Goal: Find specific page/section: Find specific page/section

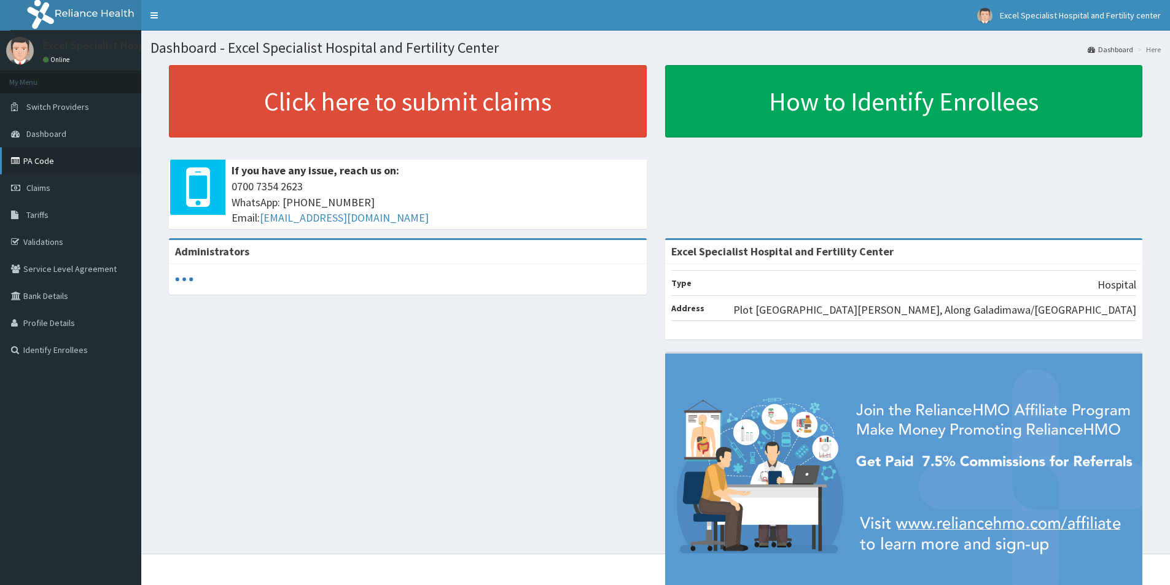
drag, startPoint x: 0, startPoint y: 0, endPoint x: 36, endPoint y: 163, distance: 166.7
click at [36, 163] on link "PA Code" at bounding box center [70, 160] width 141 height 27
click at [35, 216] on span "Tariffs" at bounding box center [37, 214] width 22 height 11
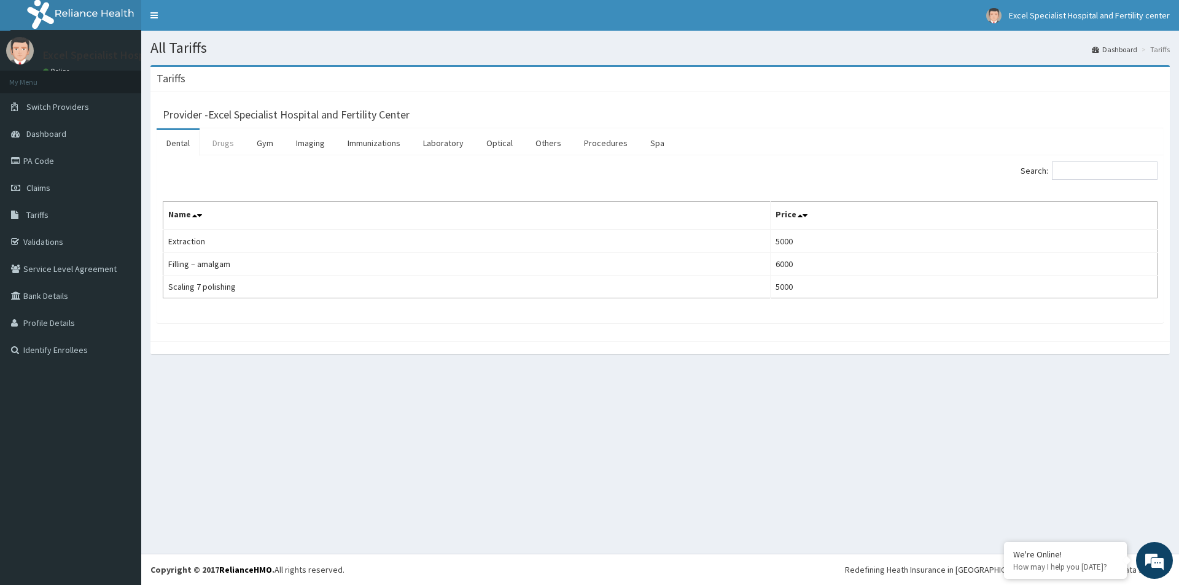
click at [232, 146] on link "Drugs" at bounding box center [223, 143] width 41 height 26
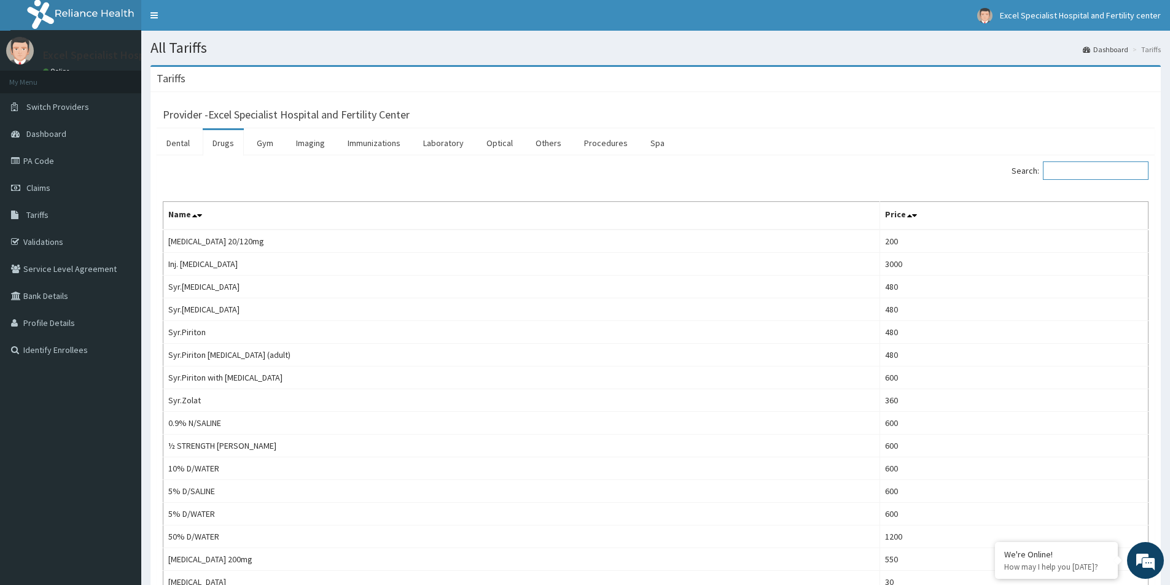
click at [1088, 173] on input "Search:" at bounding box center [1096, 171] width 106 height 18
drag, startPoint x: 1086, startPoint y: 171, endPoint x: 1097, endPoint y: 165, distance: 12.6
click at [1098, 165] on input "Search:" at bounding box center [1096, 171] width 106 height 18
type input "LIQUID"
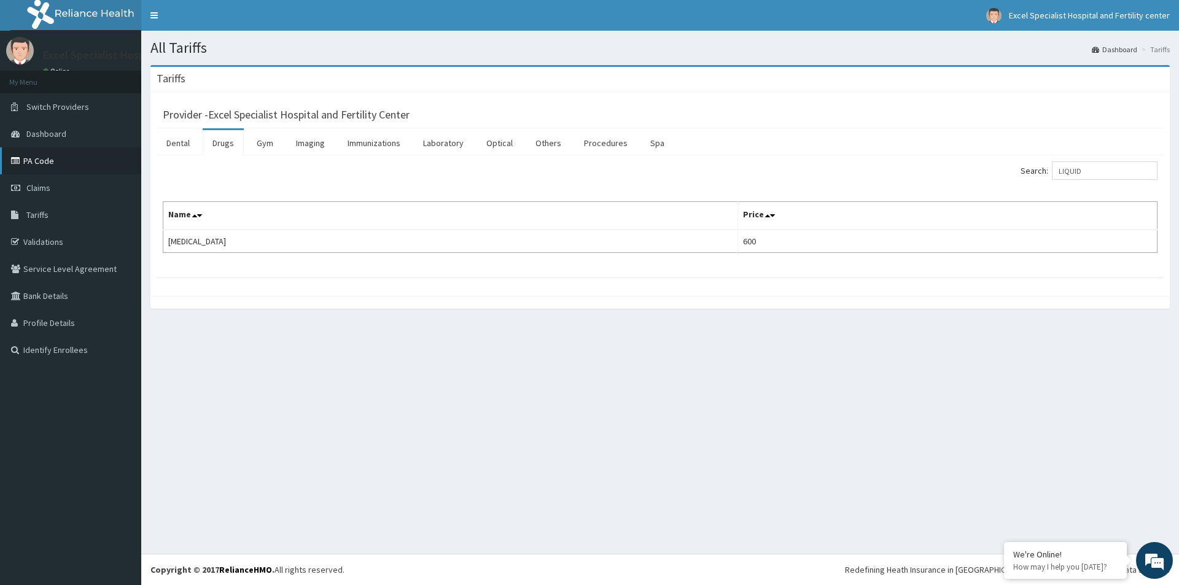
click at [23, 163] on link "PA Code" at bounding box center [70, 160] width 141 height 27
click at [42, 160] on link "PA Code" at bounding box center [70, 160] width 141 height 27
